Goal: Task Accomplishment & Management: Manage account settings

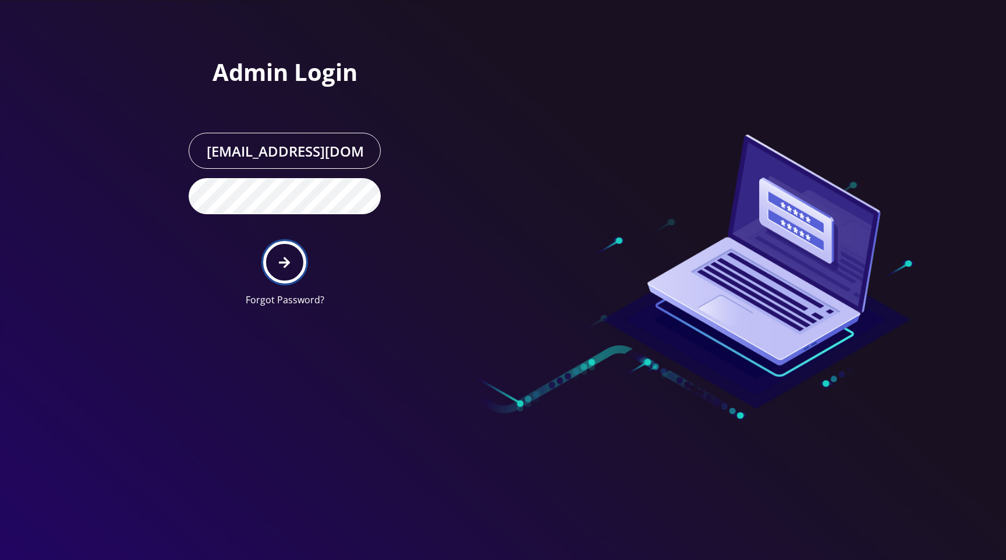
click at [288, 258] on icon "submit" at bounding box center [284, 262] width 11 height 13
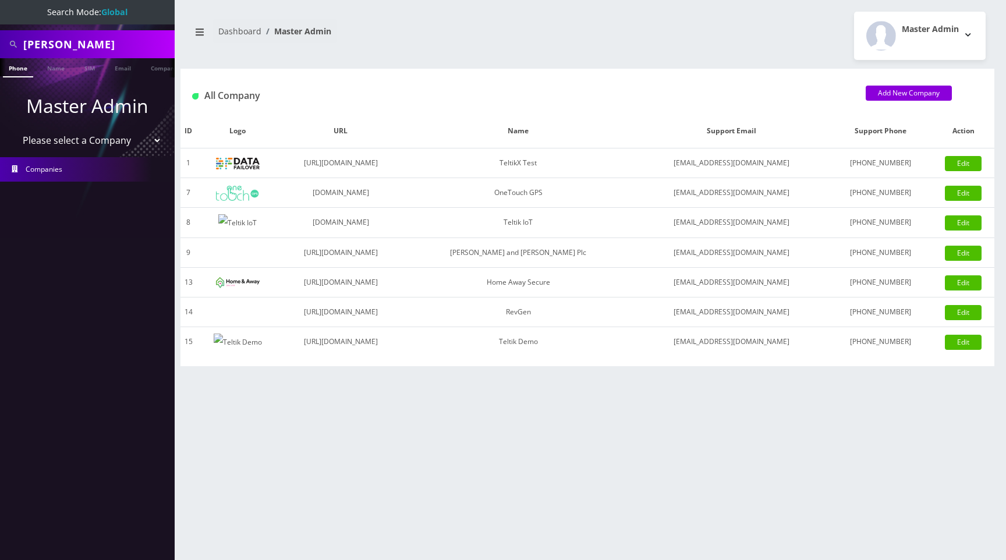
click at [676, 38] on div "Master Admin Logout" at bounding box center [790, 36] width 407 height 48
click at [99, 140] on select "Please select a Company TeltikX Test OneTouch GPS Teltik IoT Hale and Serrano P…" at bounding box center [87, 140] width 148 height 22
select select "1"
click at [13, 129] on select "Please select a Company TeltikX Test OneTouch GPS Teltik IoT Hale and Serrano P…" at bounding box center [87, 140] width 148 height 22
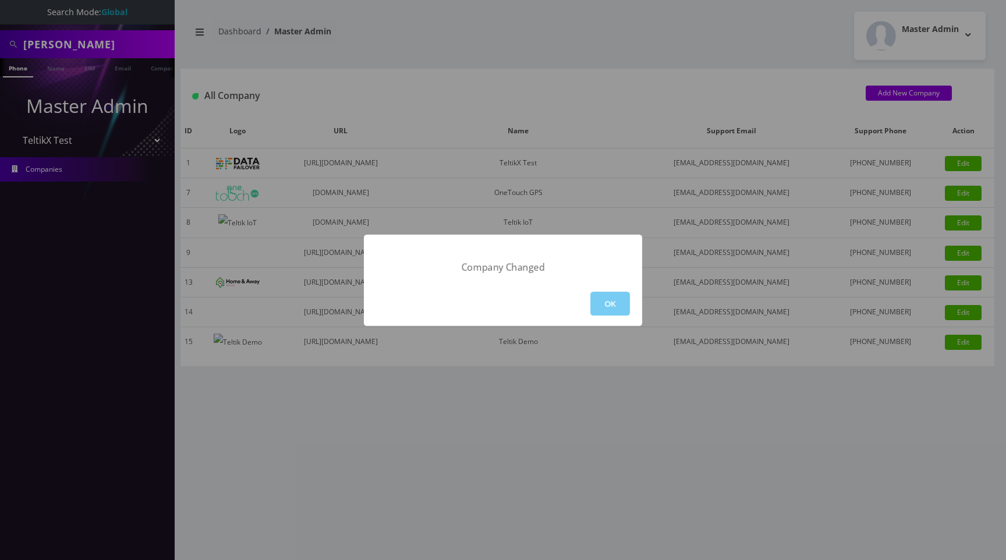
click at [611, 310] on button "OK" at bounding box center [610, 304] width 40 height 24
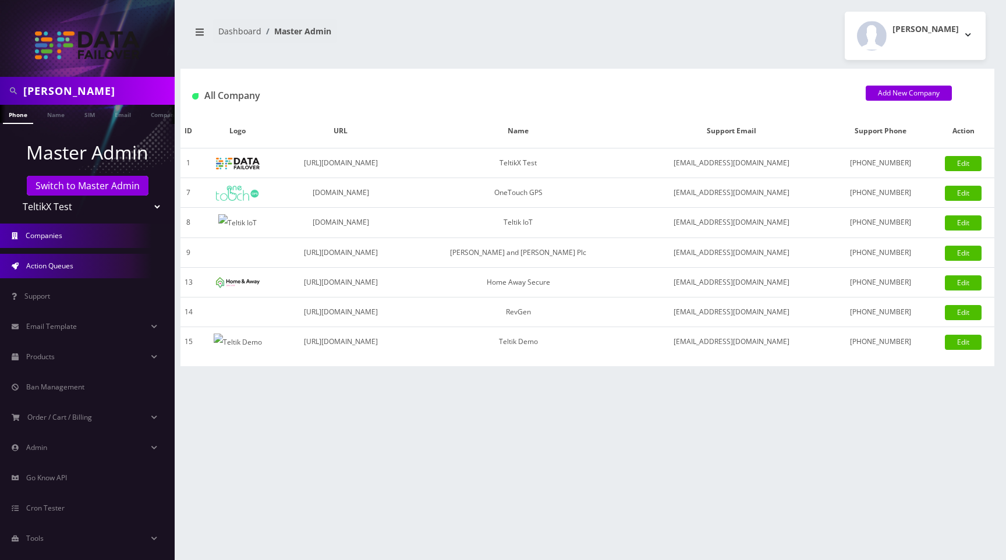
click at [59, 267] on span "Action Queues" at bounding box center [49, 266] width 47 height 10
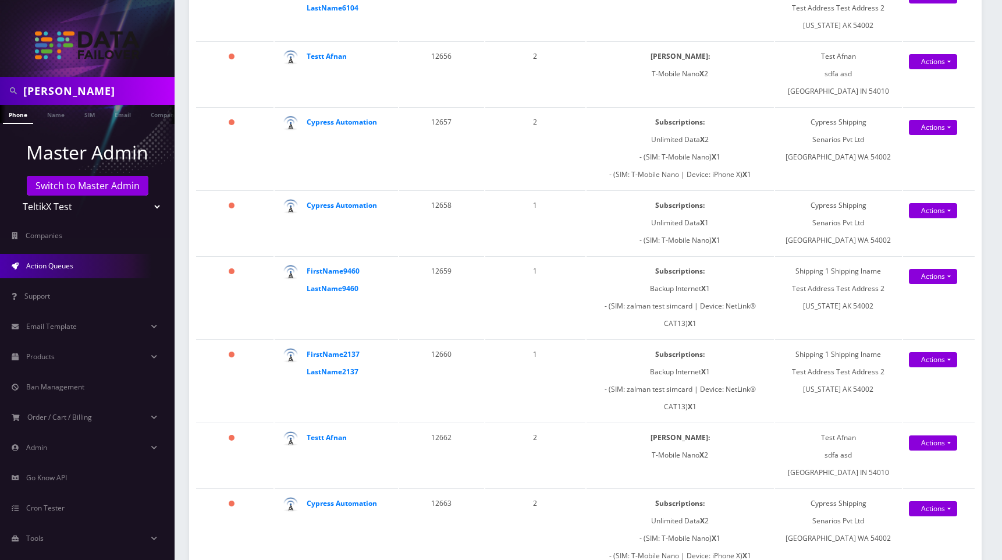
scroll to position [1617, 0]
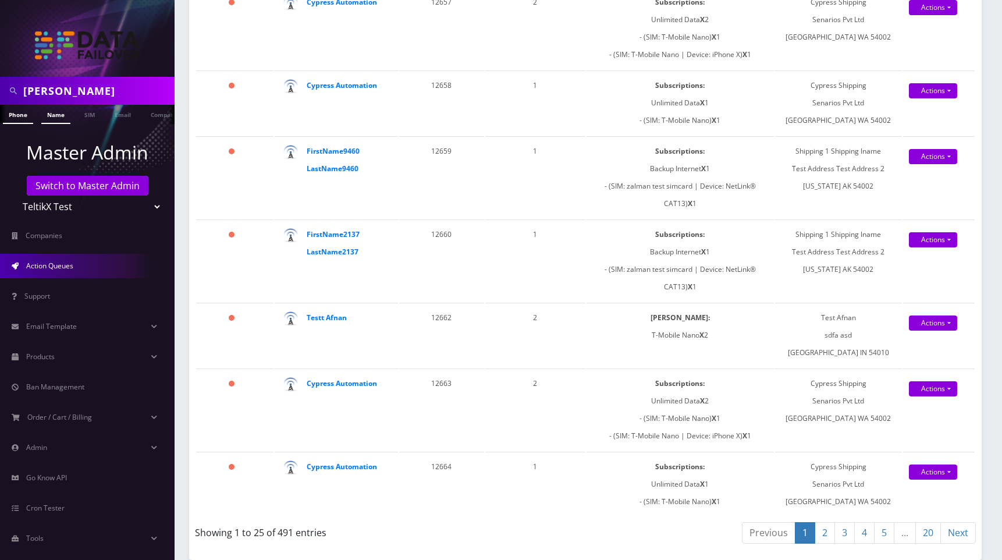
click at [60, 111] on link "Name" at bounding box center [55, 114] width 29 height 19
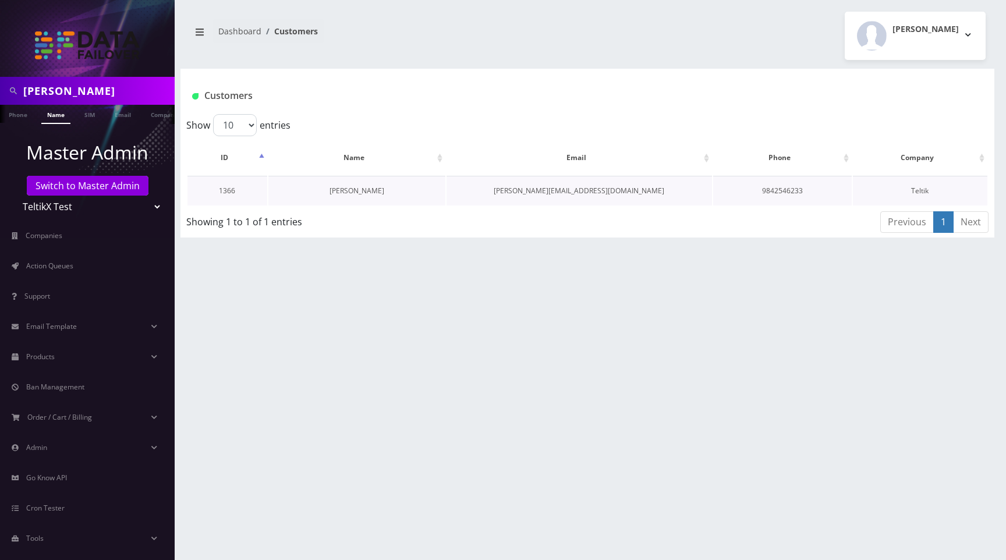
click at [346, 189] on link "[PERSON_NAME]" at bounding box center [357, 191] width 55 height 10
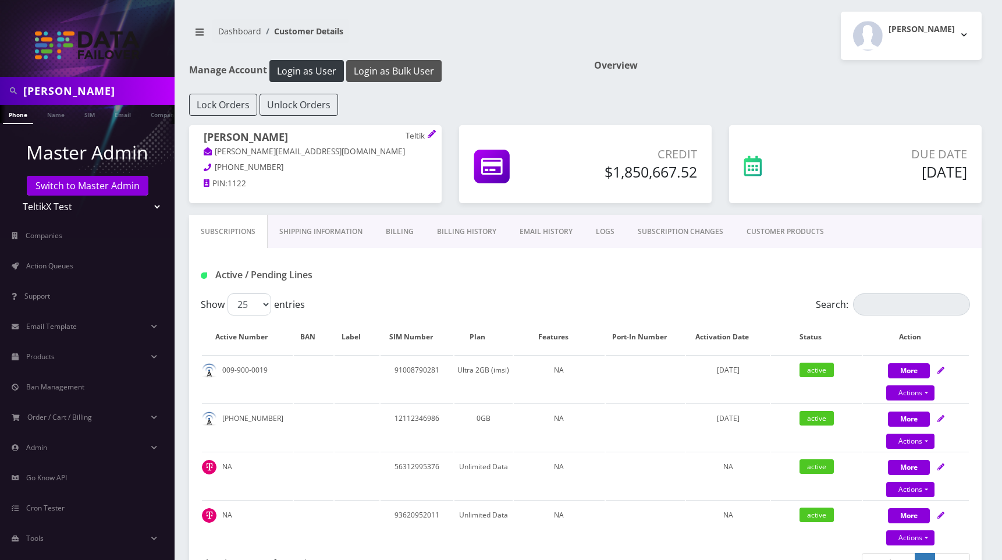
click at [369, 75] on button "Login as Bulk User" at bounding box center [393, 71] width 95 height 22
click at [373, 73] on button "Login as Bulk User" at bounding box center [393, 71] width 95 height 22
click at [81, 264] on link "Action Queues" at bounding box center [87, 266] width 175 height 24
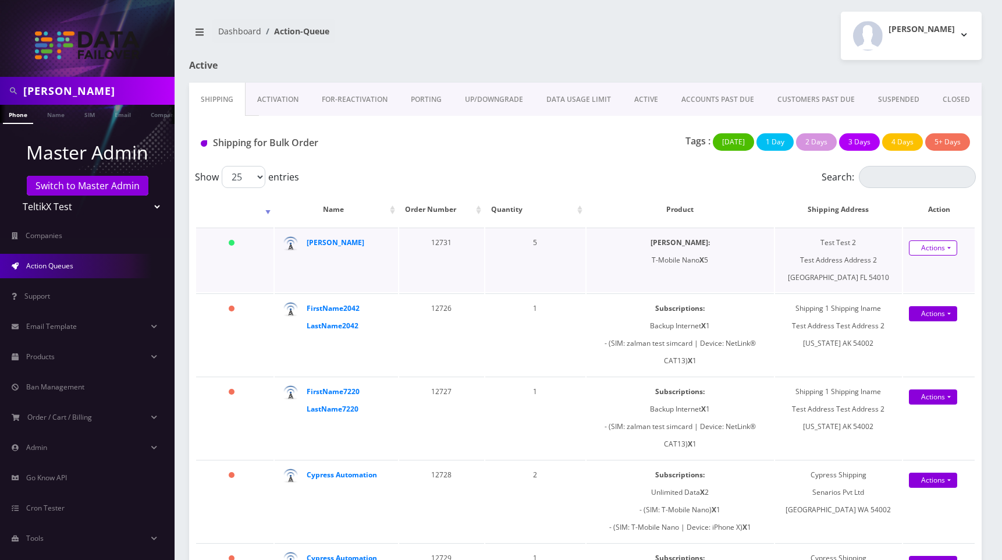
click at [943, 246] on link "Actions" at bounding box center [933, 247] width 48 height 15
click at [906, 272] on link "Shipped" at bounding box center [932, 269] width 93 height 17
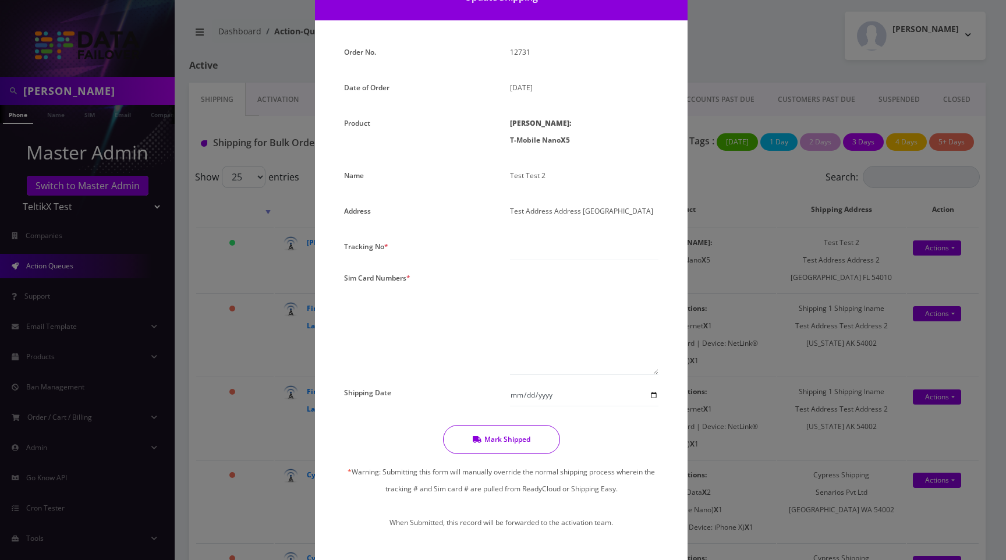
scroll to position [58, 0]
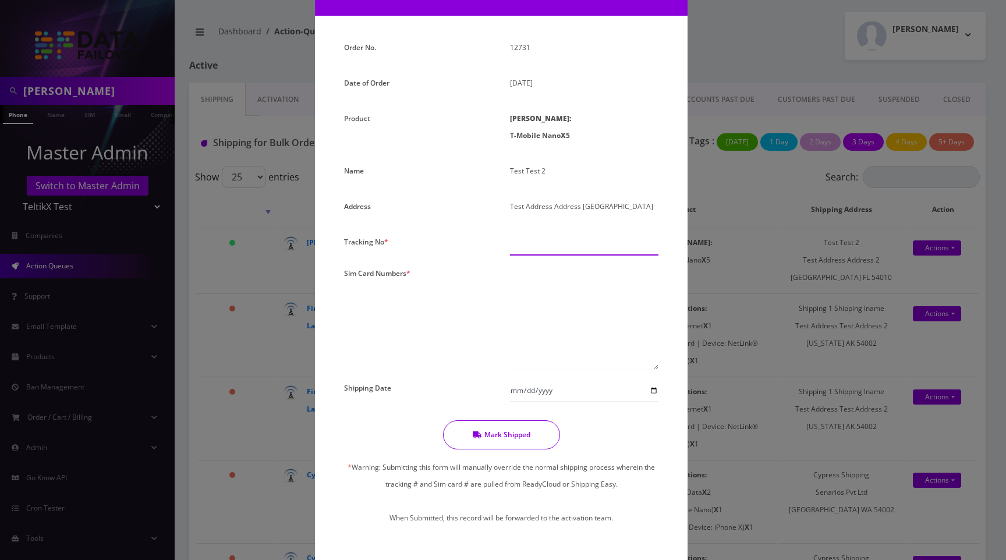
click at [530, 250] on input "text" at bounding box center [584, 244] width 148 height 22
type input "1232"
click at [549, 279] on textarea at bounding box center [584, 317] width 148 height 105
click at [571, 297] on textarea "234657890890945678456" at bounding box center [584, 317] width 148 height 105
paste textarea "234657890890945678457"
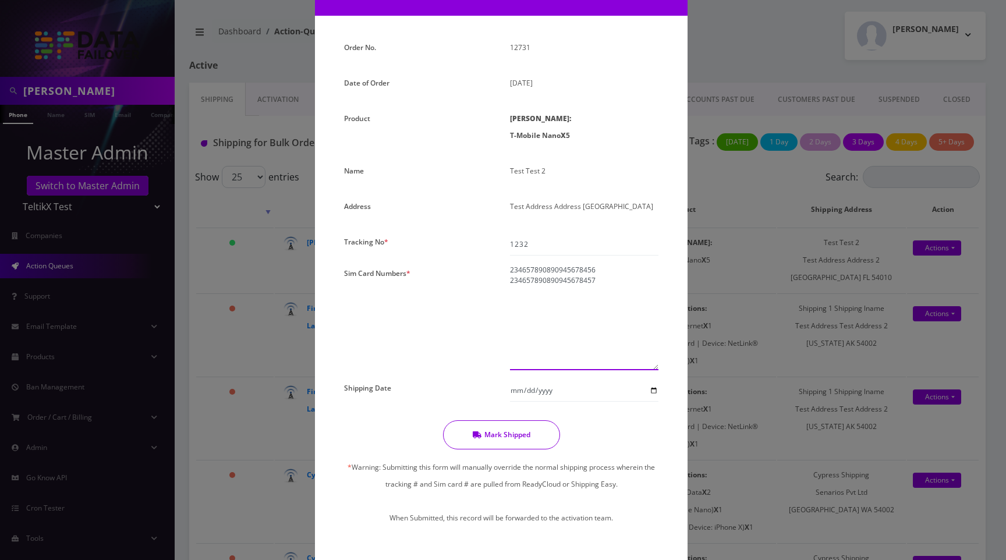
paste textarea "234657890890945678458"
paste textarea "234657890890945678459"
paste textarea "234657890890945678460"
type textarea "234657890890945678456 234657890890945678457 234657890890945678458 2346578908909…"
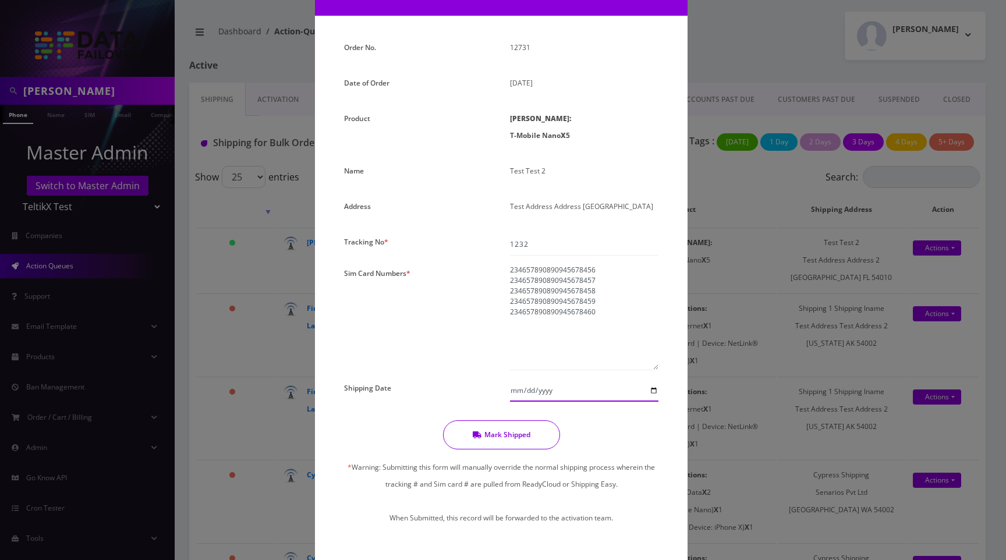
click at [525, 396] on input "Shipping Date" at bounding box center [584, 391] width 148 height 22
click at [507, 445] on button "Mark Shipped" at bounding box center [501, 434] width 117 height 29
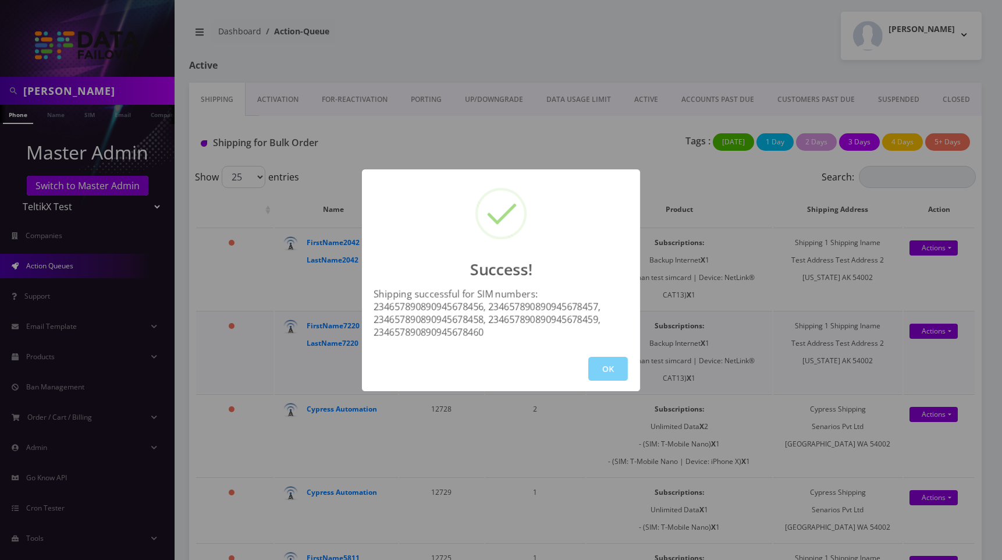
click at [601, 373] on button "OK" at bounding box center [609, 369] width 40 height 24
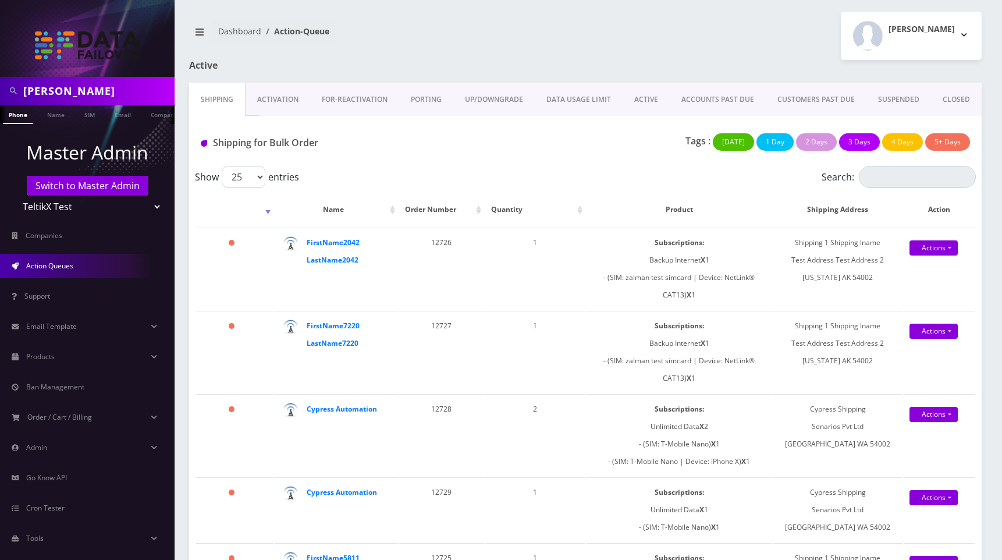
click at [272, 95] on link "Activation" at bounding box center [278, 100] width 65 height 34
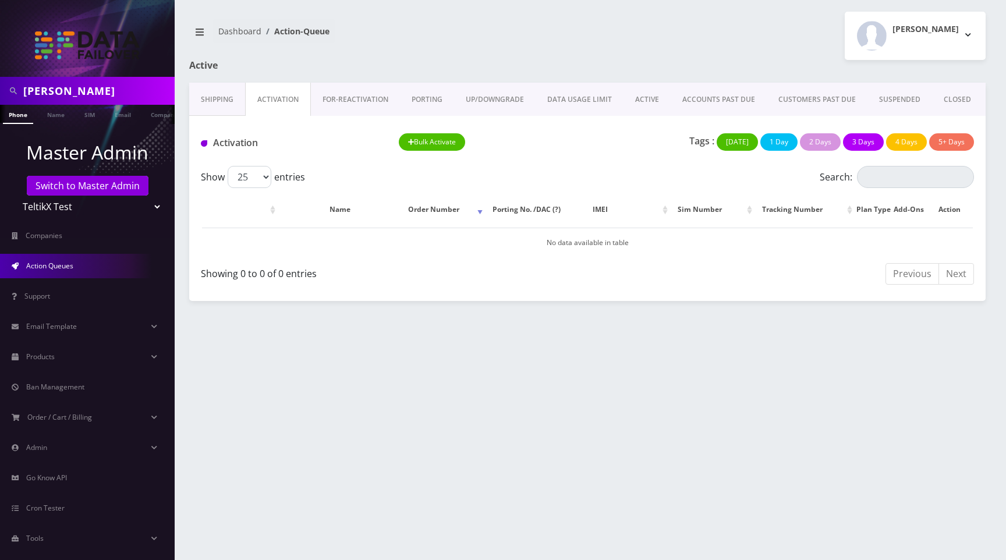
click at [351, 98] on link "FOR-REActivation" at bounding box center [355, 100] width 89 height 34
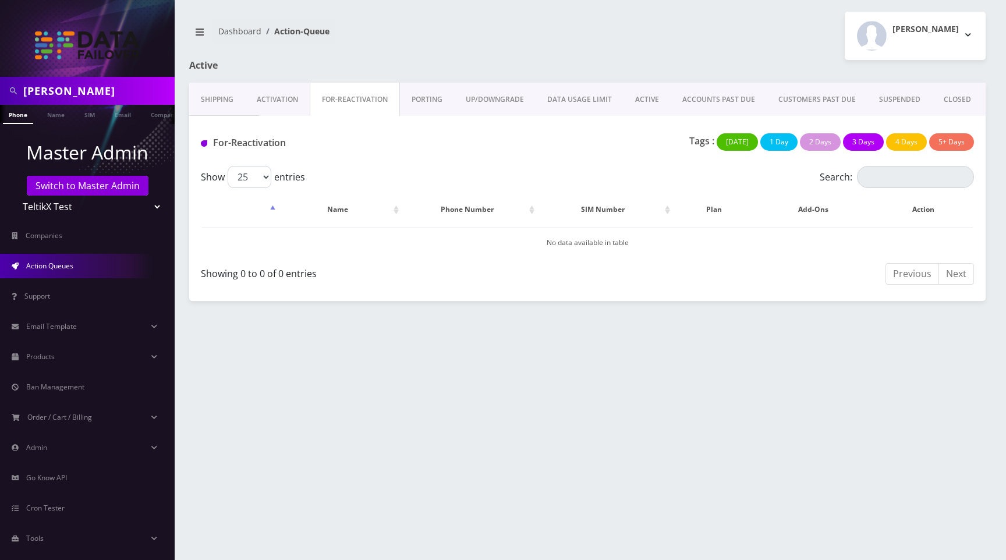
click at [271, 95] on link "Activation" at bounding box center [277, 100] width 65 height 34
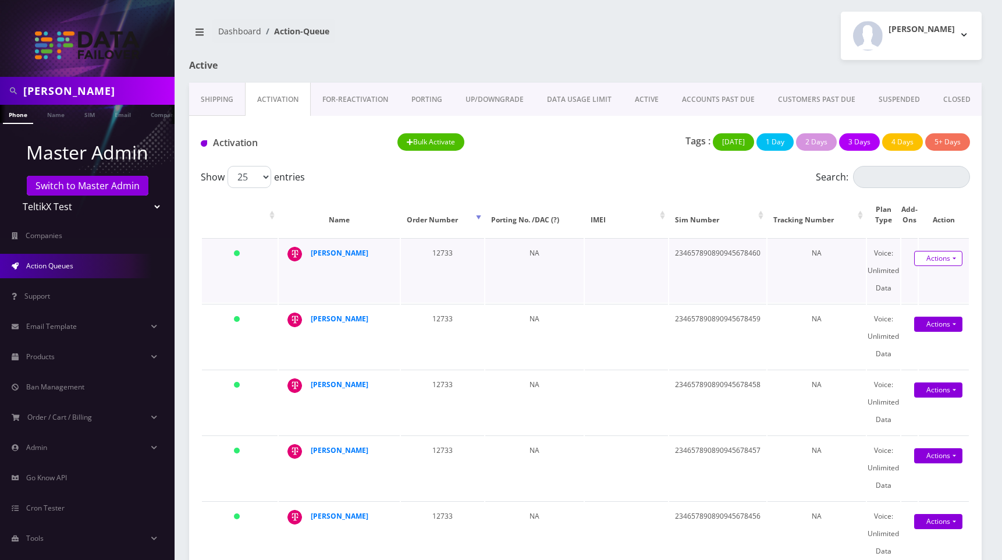
click at [949, 258] on link "Actions" at bounding box center [939, 258] width 48 height 15
click at [923, 283] on link "Activate" at bounding box center [933, 280] width 93 height 17
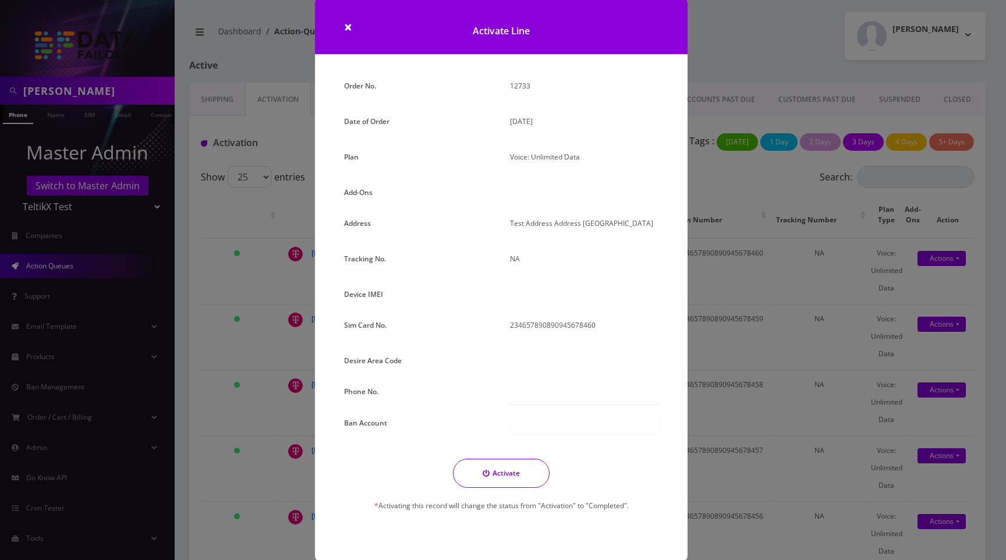
scroll to position [38, 0]
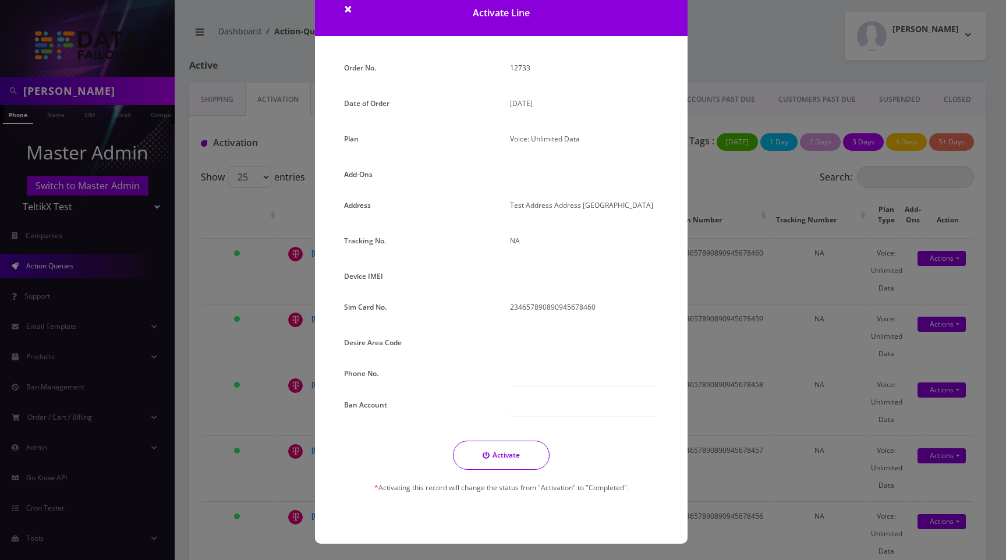
click at [491, 455] on button "Activate" at bounding box center [501, 455] width 97 height 29
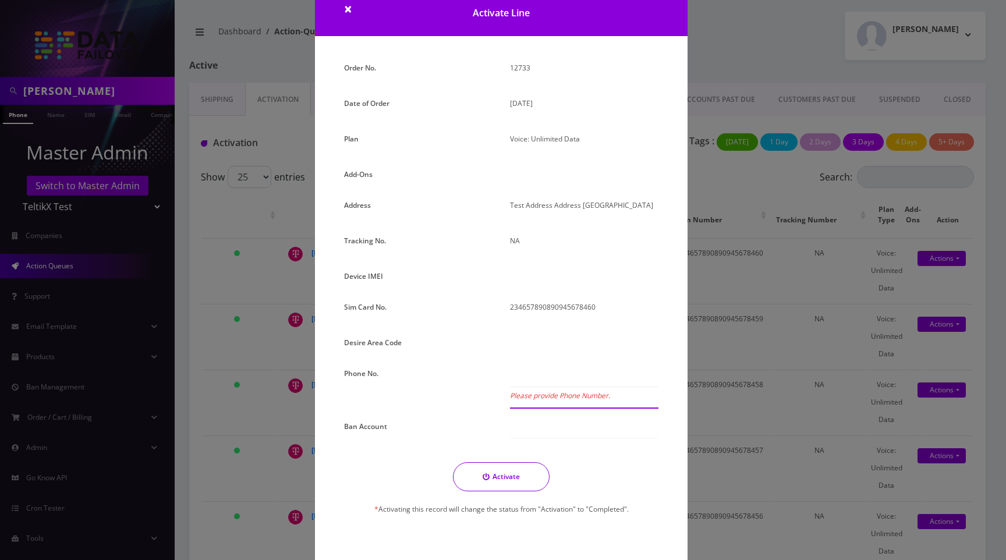
click at [527, 380] on input "Please provide Phone Number." at bounding box center [584, 376] width 148 height 22
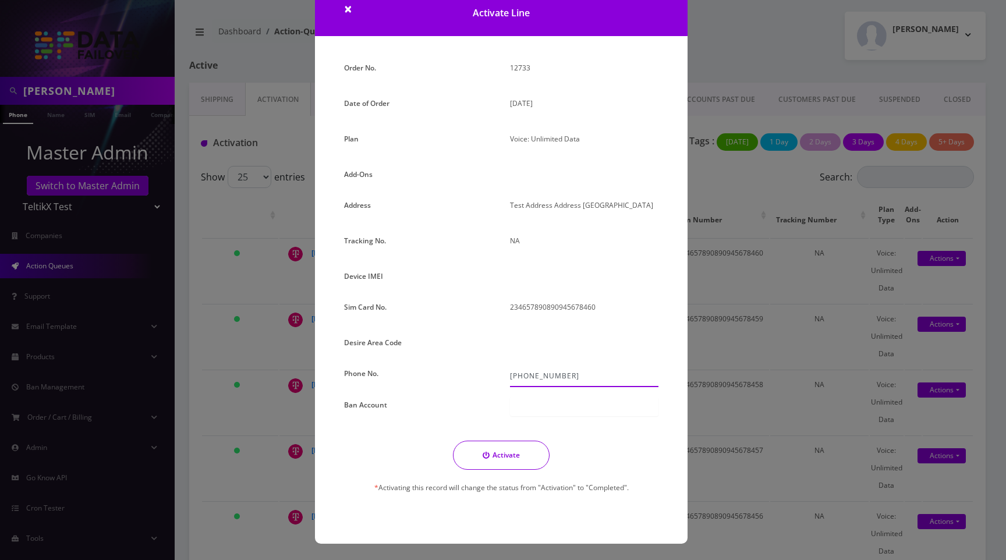
type input "[PHONE_NUMBER]"
click at [508, 456] on button "Activate" at bounding box center [501, 455] width 97 height 29
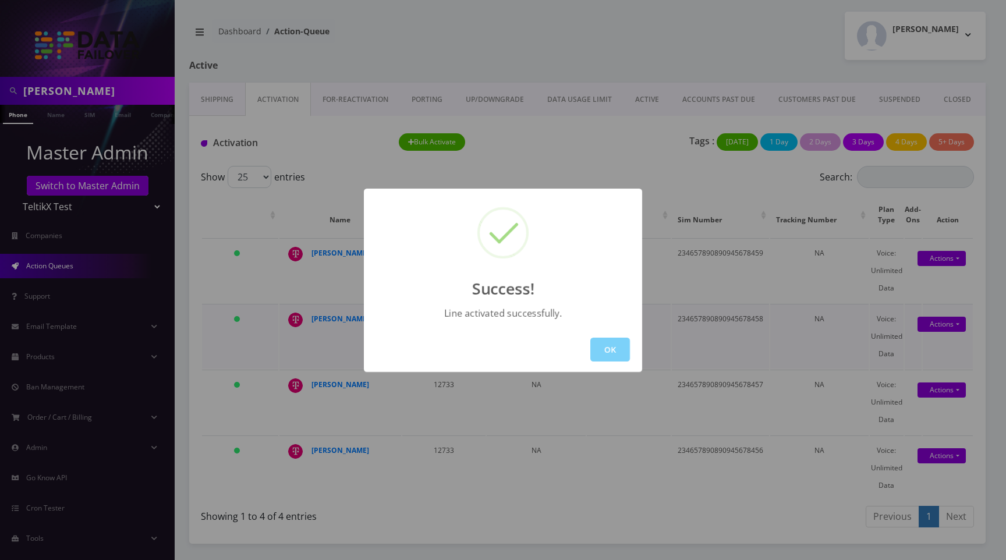
drag, startPoint x: 615, startPoint y: 353, endPoint x: 629, endPoint y: 336, distance: 21.9
click at [615, 353] on button "OK" at bounding box center [610, 350] width 40 height 24
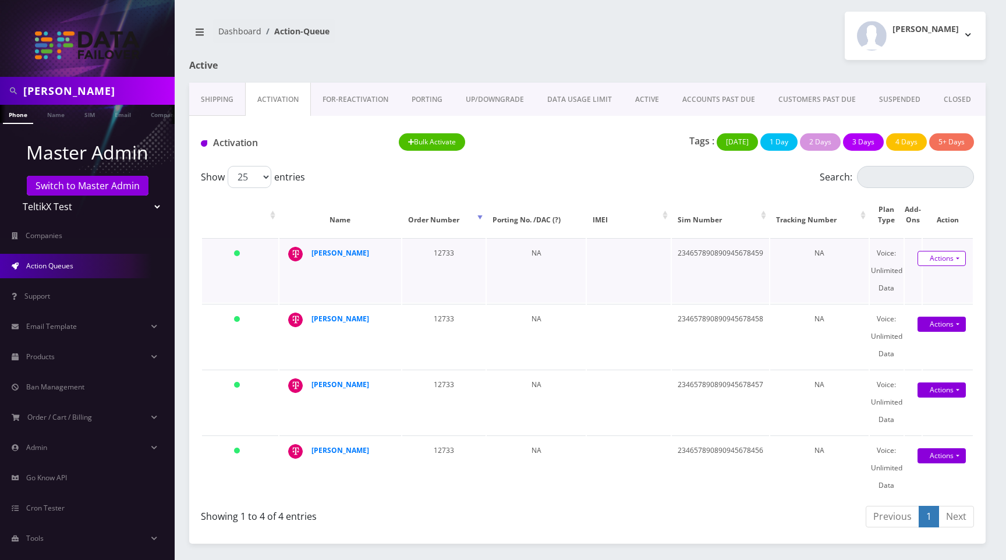
click at [937, 259] on link "Actions" at bounding box center [941, 258] width 48 height 15
click at [927, 282] on link "Activate" at bounding box center [937, 280] width 93 height 17
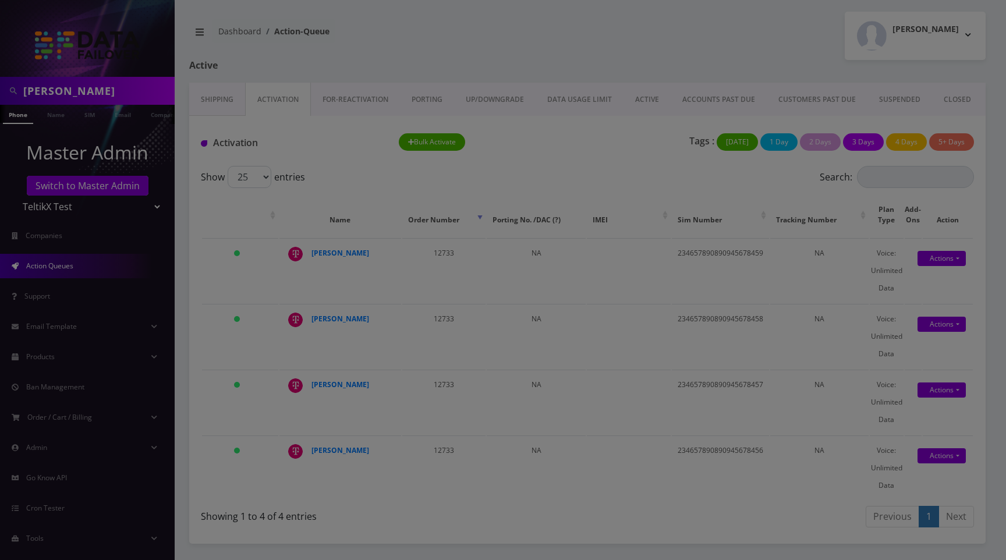
scroll to position [0, 0]
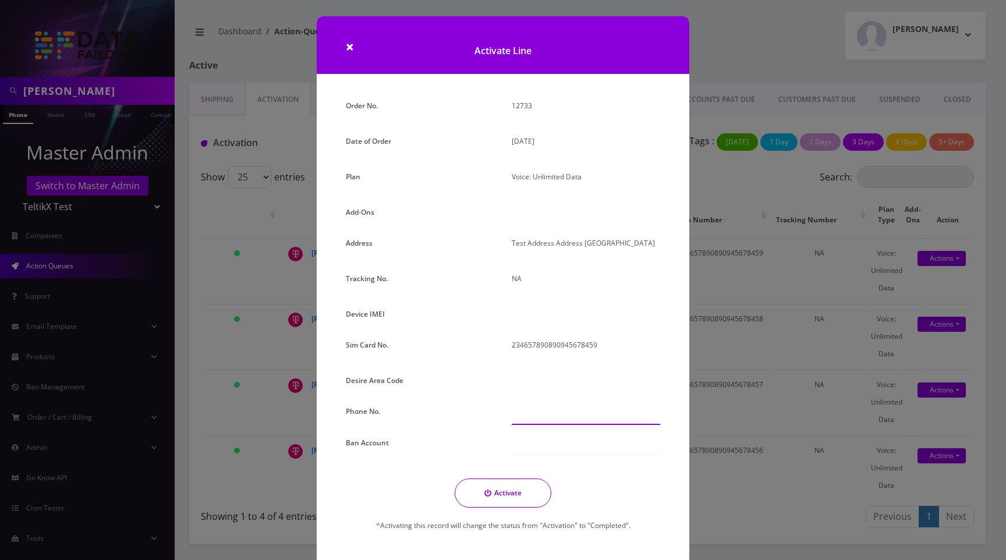
click at [543, 409] on input "text" at bounding box center [586, 414] width 148 height 22
type input "[PHONE_NUMBER]"
click at [511, 499] on button "Activate" at bounding box center [503, 493] width 97 height 29
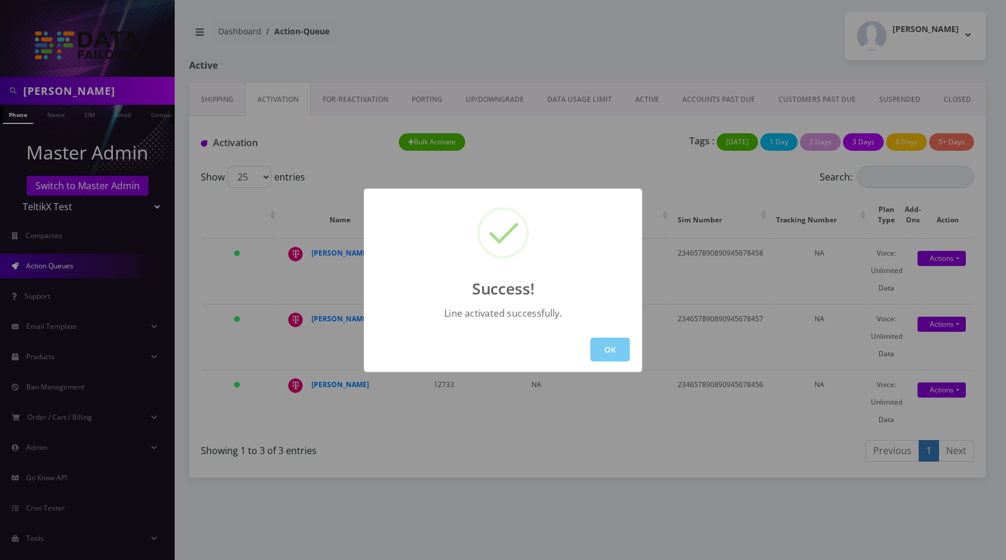
click at [607, 353] on button "OK" at bounding box center [610, 350] width 40 height 24
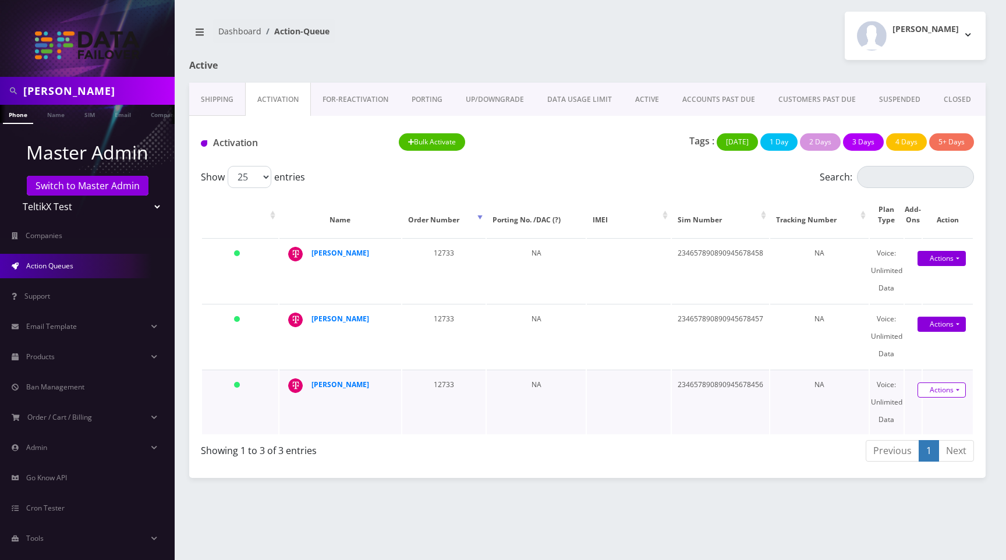
click at [938, 396] on link "Actions" at bounding box center [941, 389] width 48 height 15
click at [910, 412] on link "Activate" at bounding box center [937, 411] width 93 height 17
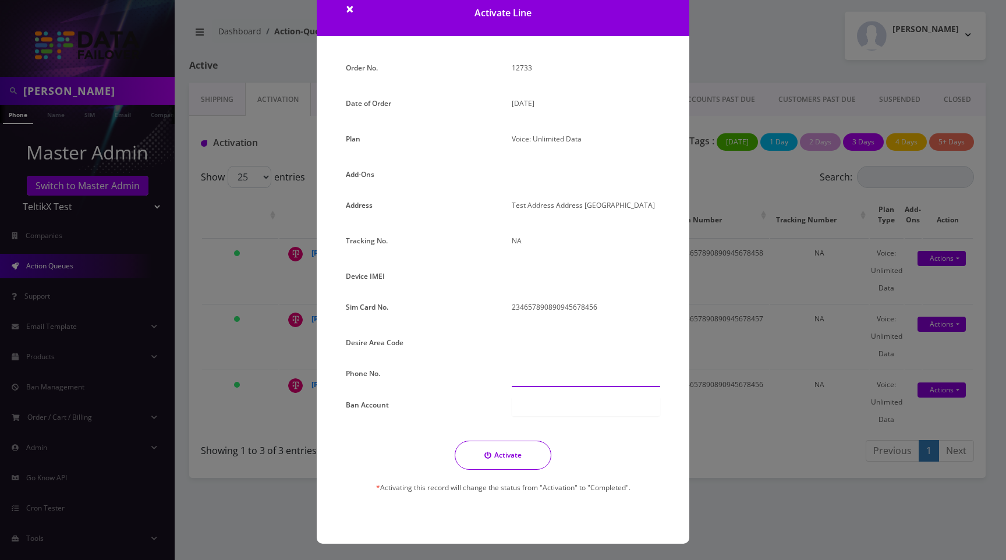
click at [532, 381] on input "text" at bounding box center [586, 376] width 148 height 22
type input "[PHONE_NUMBER]"
click at [517, 462] on button "Activate" at bounding box center [503, 455] width 97 height 29
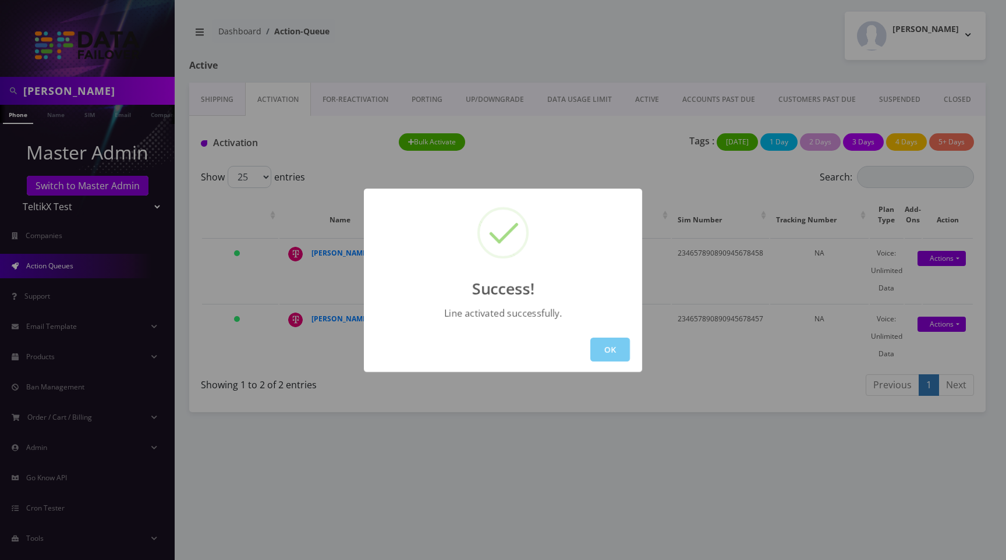
click at [623, 347] on button "OK" at bounding box center [610, 350] width 40 height 24
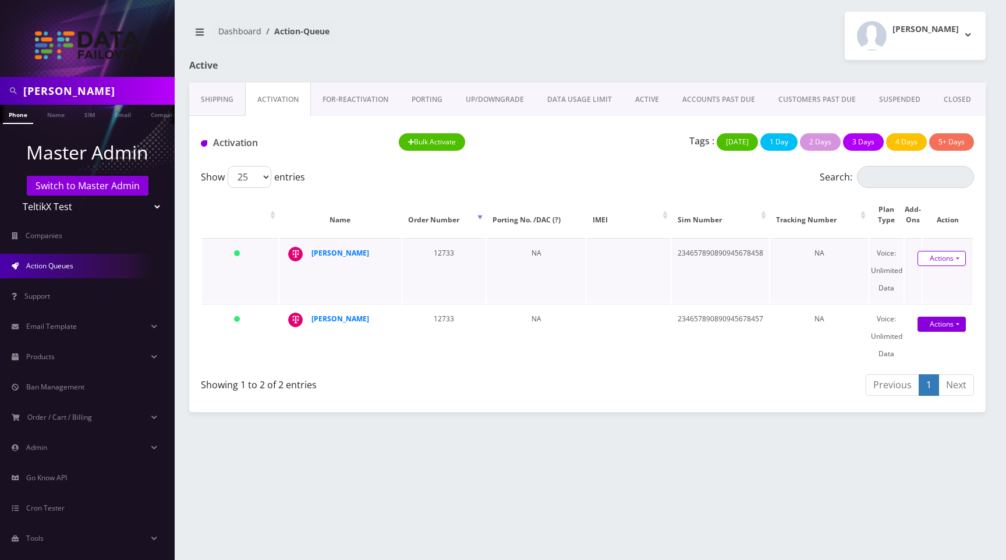
click at [945, 256] on link "Actions" at bounding box center [941, 258] width 48 height 15
click at [917, 274] on link "Activate" at bounding box center [937, 280] width 93 height 17
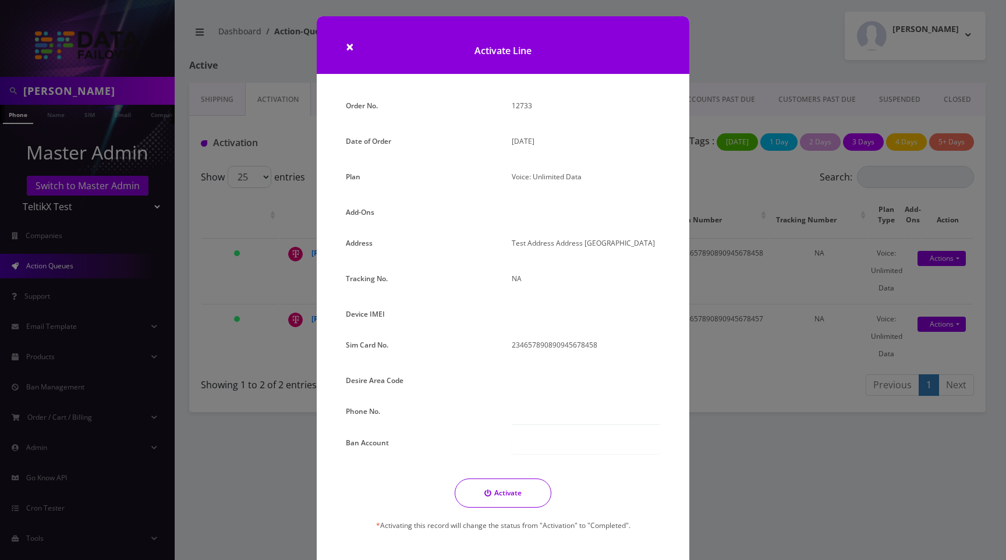
scroll to position [38, 0]
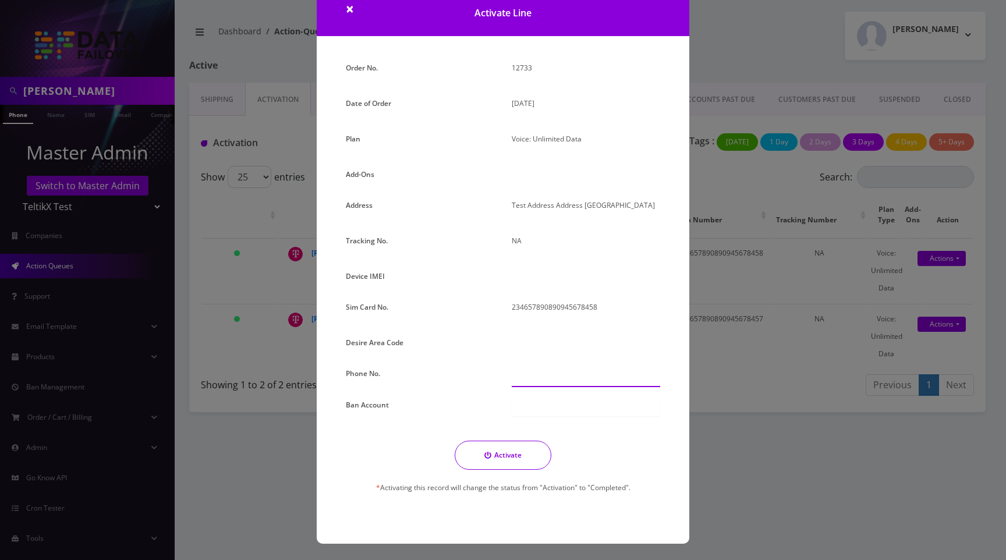
click at [551, 378] on input "text" at bounding box center [586, 376] width 148 height 22
type input "[PHONE_NUMBER]"
click at [508, 459] on button "Activate" at bounding box center [503, 455] width 97 height 29
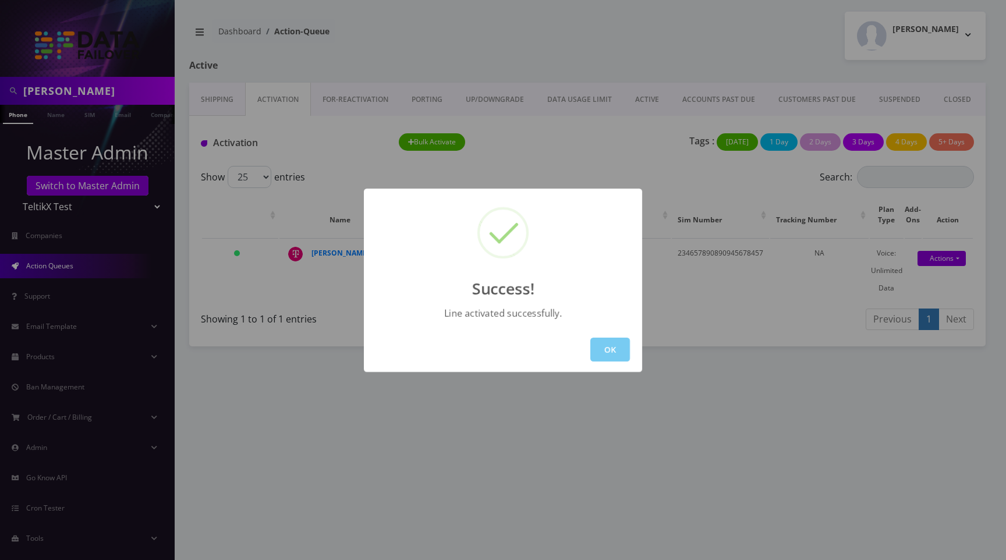
click at [626, 344] on button "OK" at bounding box center [610, 350] width 40 height 24
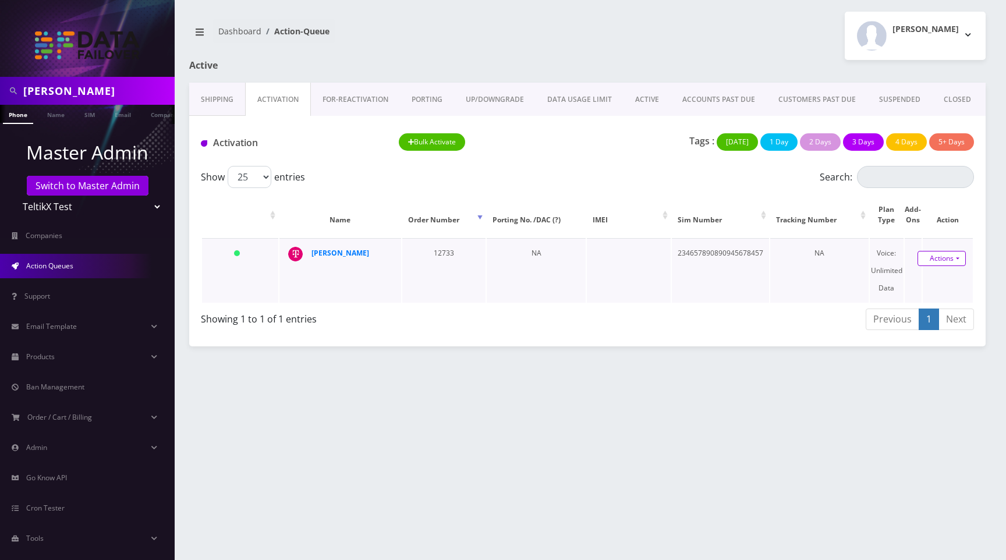
click at [954, 258] on link "Actions" at bounding box center [941, 258] width 48 height 15
click at [921, 278] on link "Activate" at bounding box center [937, 280] width 93 height 17
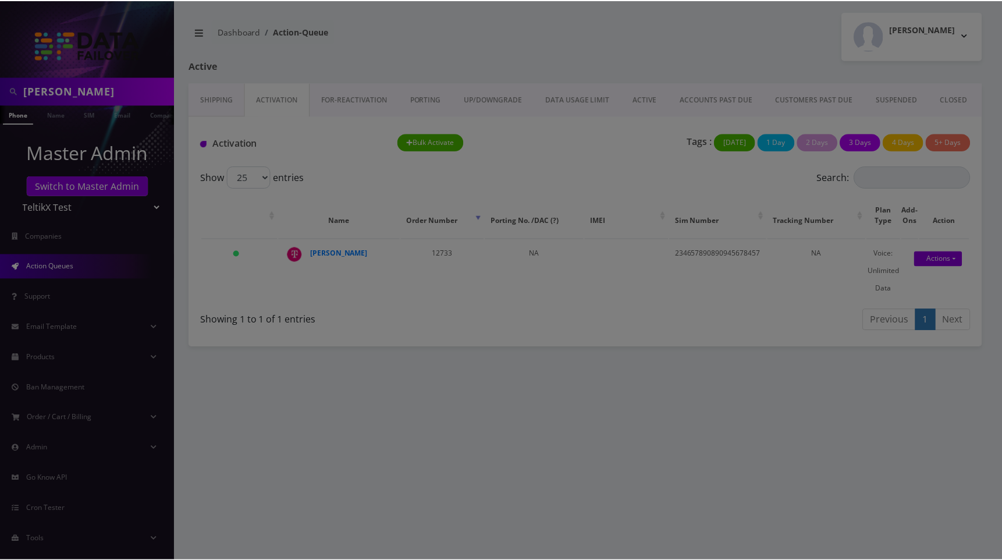
scroll to position [0, 0]
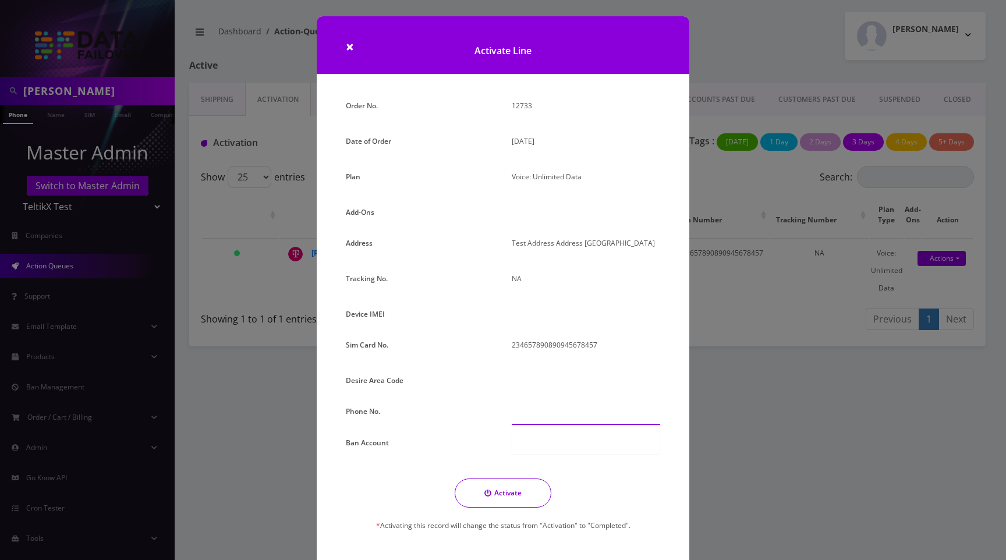
click at [534, 416] on input "text" at bounding box center [586, 414] width 148 height 22
type input "[PHONE_NUMBER]"
click at [501, 490] on button "Activate" at bounding box center [503, 493] width 97 height 29
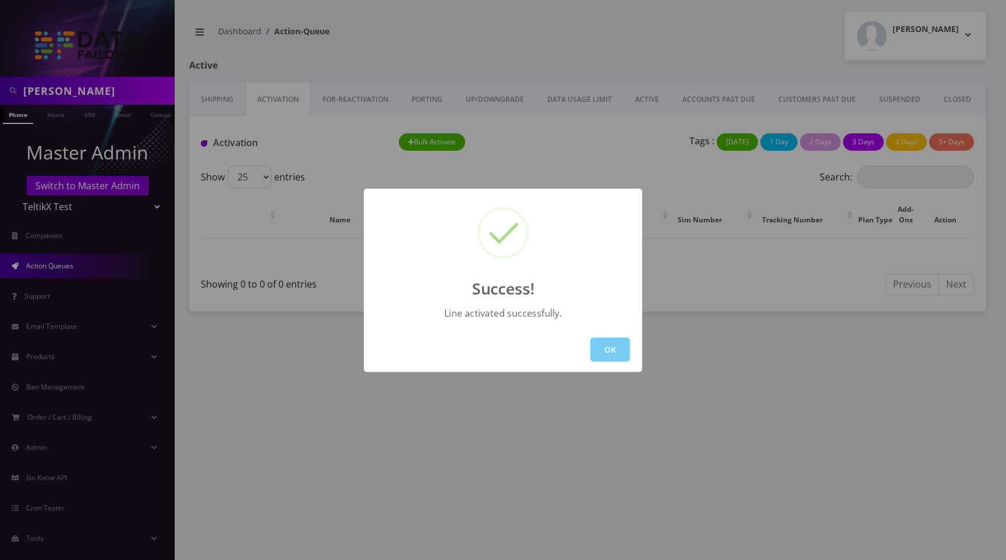
click at [607, 348] on button "OK" at bounding box center [610, 350] width 40 height 24
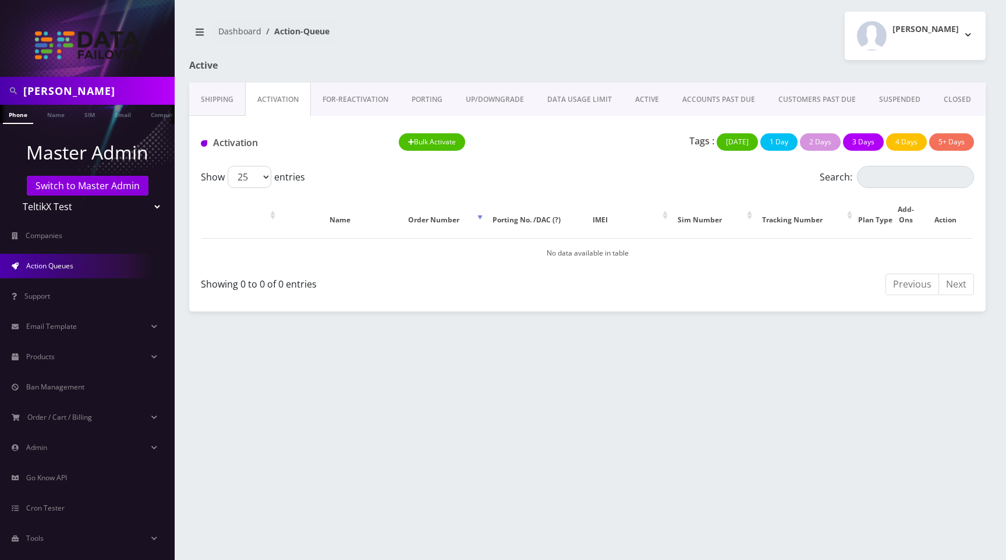
click at [366, 102] on link "FOR-REActivation" at bounding box center [355, 100] width 89 height 34
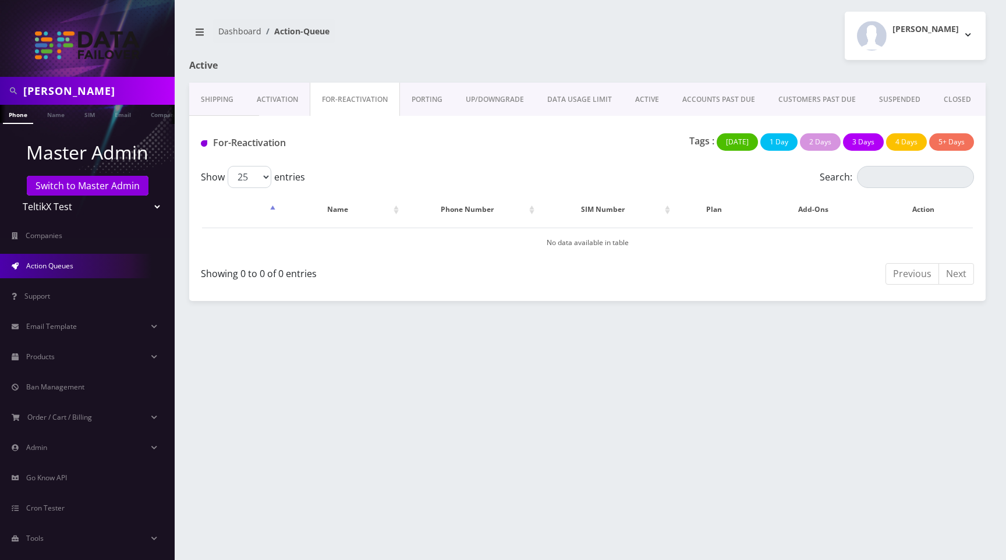
click at [219, 105] on link "Shipping" at bounding box center [217, 100] width 56 height 34
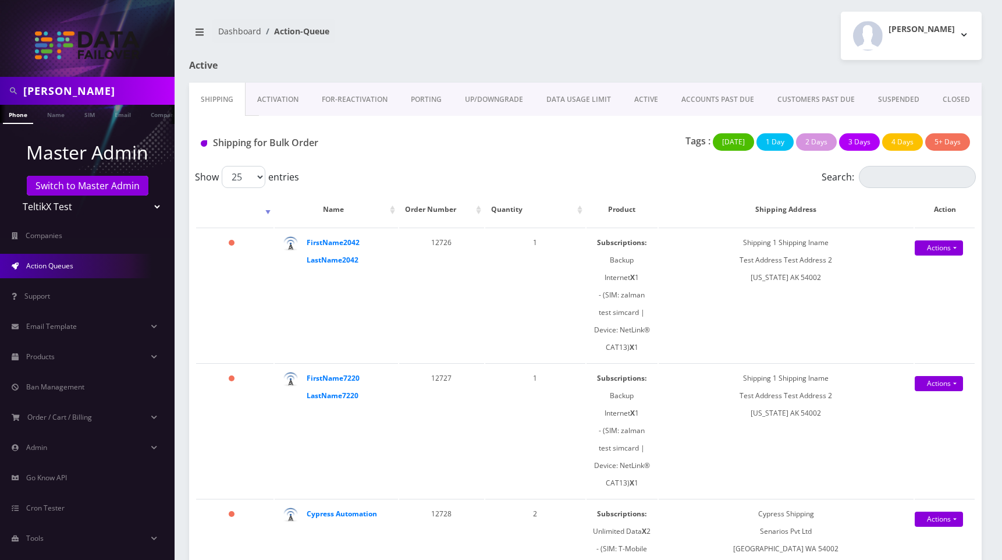
click at [86, 94] on input "[PERSON_NAME]" at bounding box center [97, 91] width 148 height 22
click at [62, 112] on link "Name" at bounding box center [55, 114] width 29 height 19
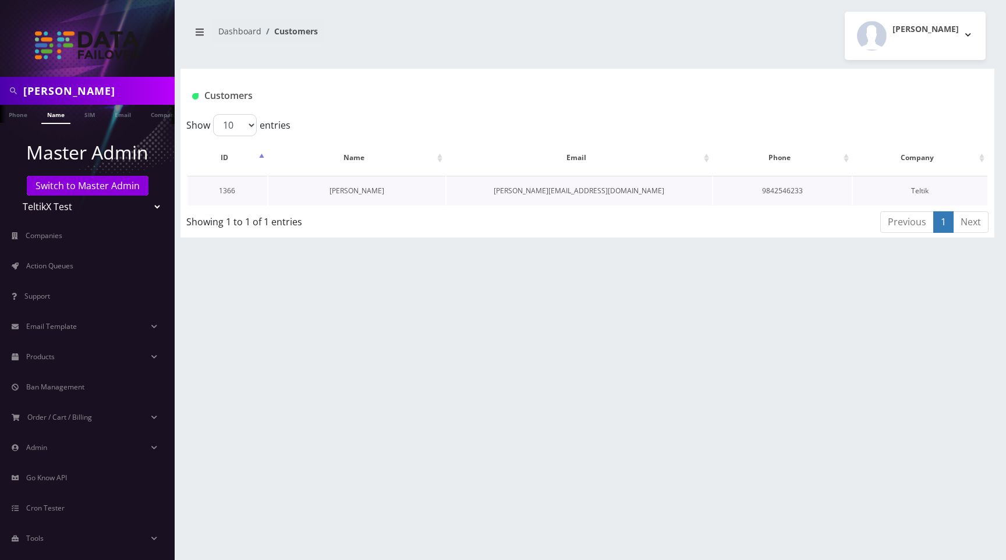
click at [359, 192] on link "[PERSON_NAME]" at bounding box center [357, 191] width 55 height 10
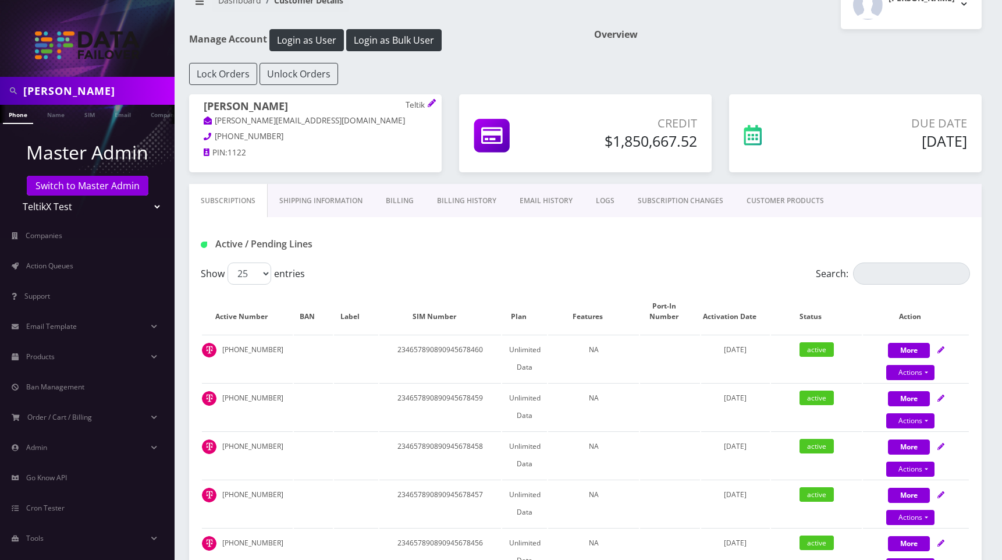
scroll to position [32, 0]
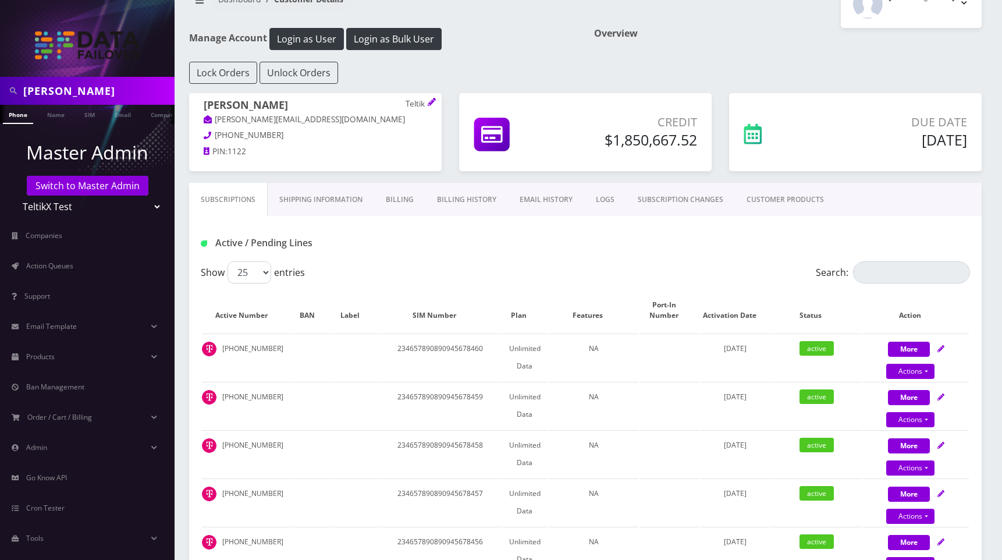
click at [527, 194] on link "EMAIL HISTORY" at bounding box center [546, 200] width 76 height 34
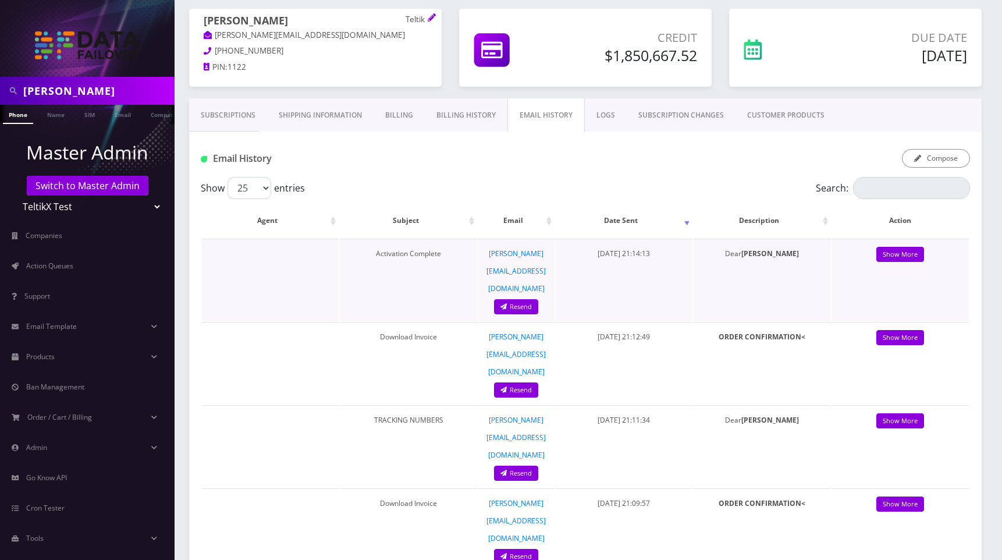
scroll to position [118, 0]
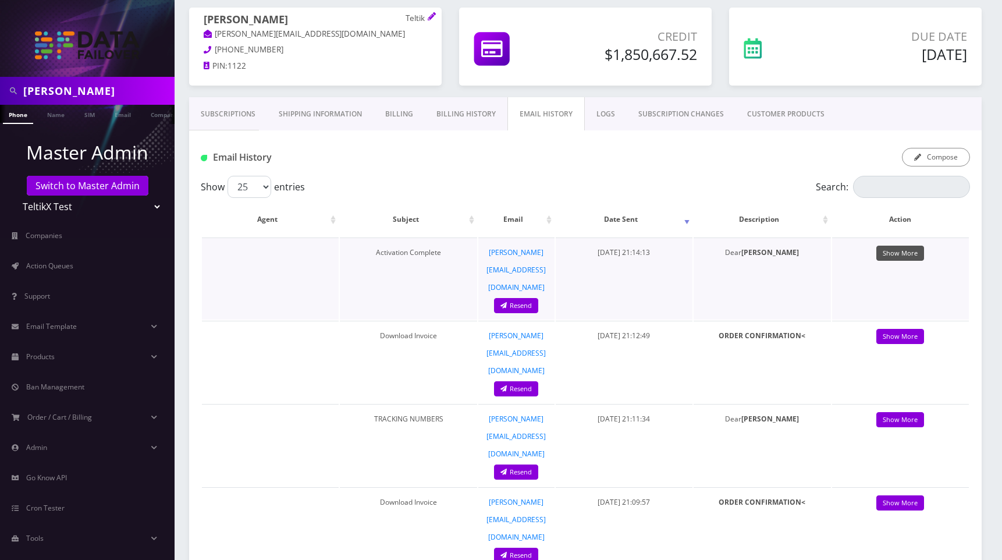
click at [899, 250] on link "Show More" at bounding box center [901, 254] width 48 height 16
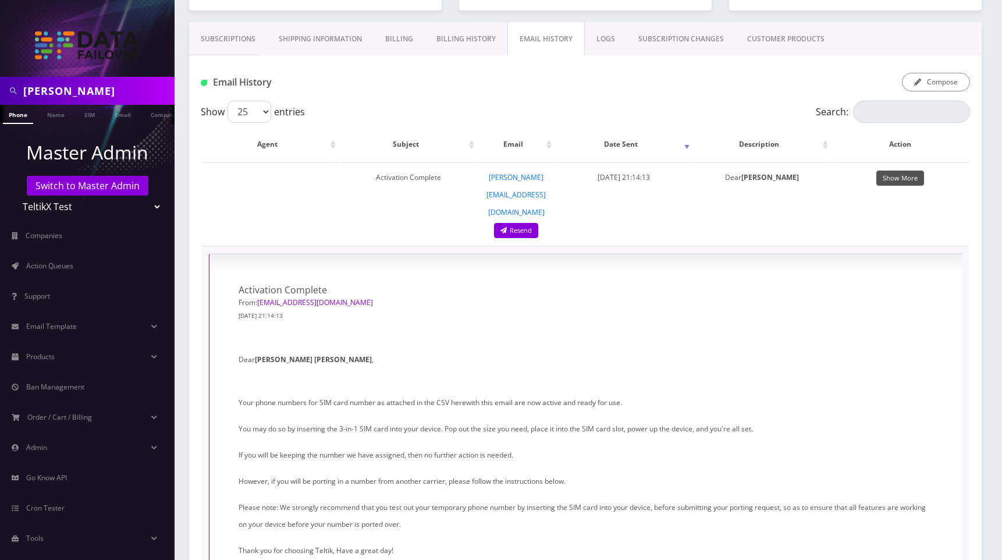
scroll to position [24, 0]
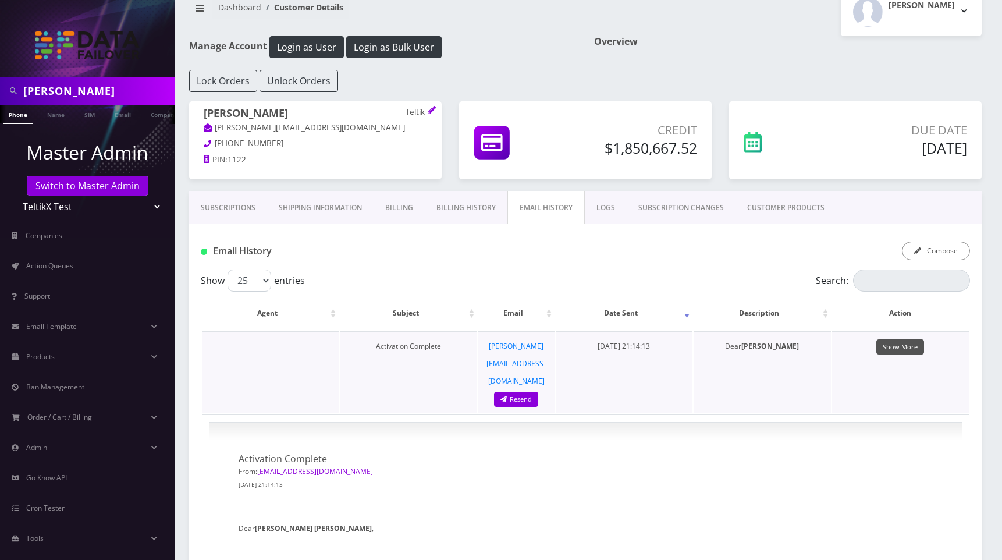
click at [908, 348] on link "Show More" at bounding box center [901, 347] width 48 height 16
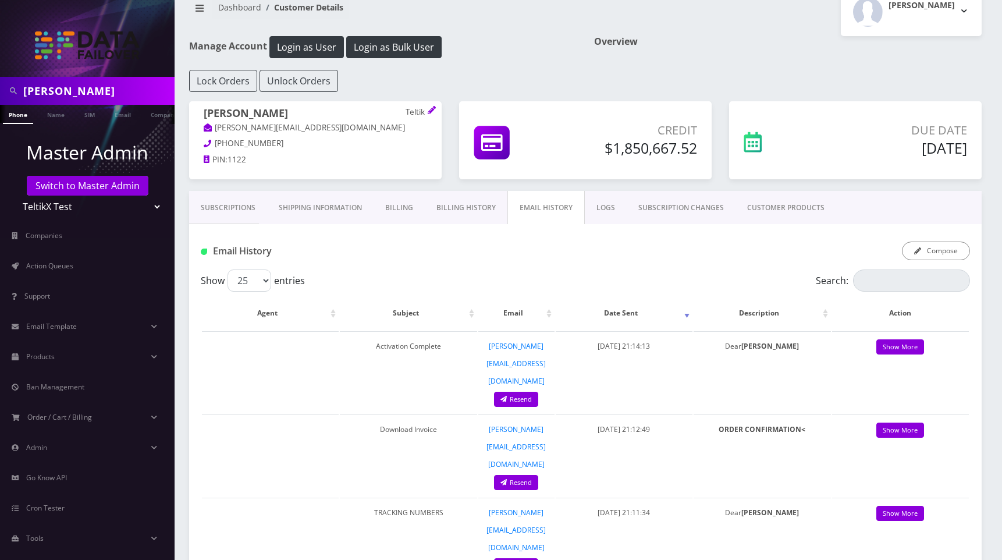
click at [613, 234] on div "Email History Compose" at bounding box center [585, 246] width 793 height 45
click at [696, 74] on div "Lock Orders Unlock Orders" at bounding box center [585, 81] width 810 height 22
click at [731, 53] on div "Overview" at bounding box center [788, 53] width 405 height 34
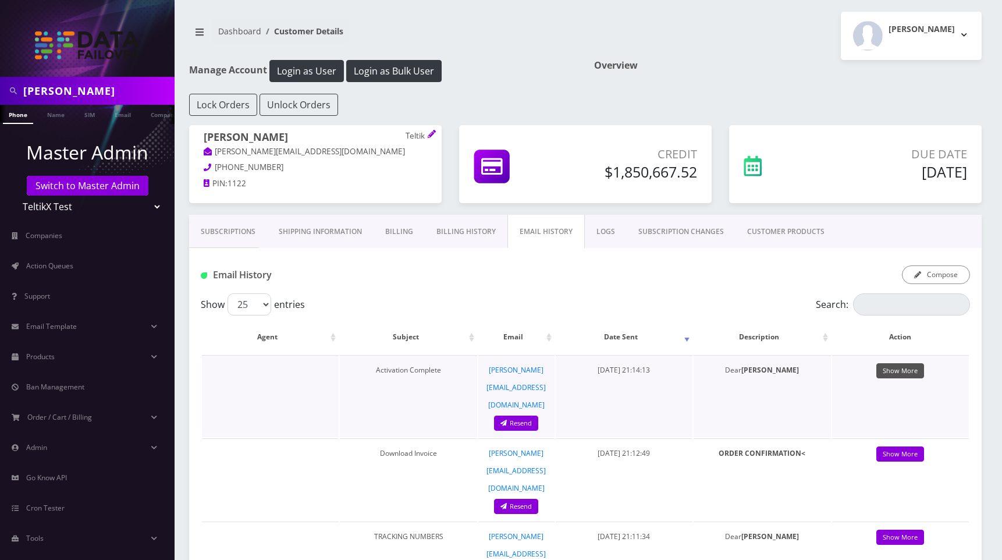
click at [913, 370] on link "Show More" at bounding box center [901, 371] width 48 height 16
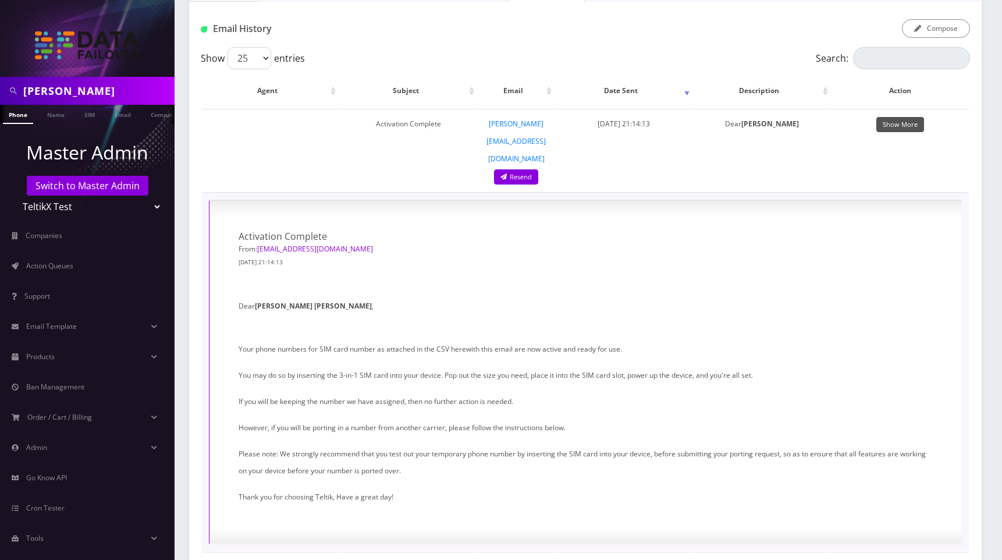
scroll to position [247, 0]
click at [695, 22] on div "Compose" at bounding box center [717, 28] width 525 height 19
